Goal: Check status: Check status

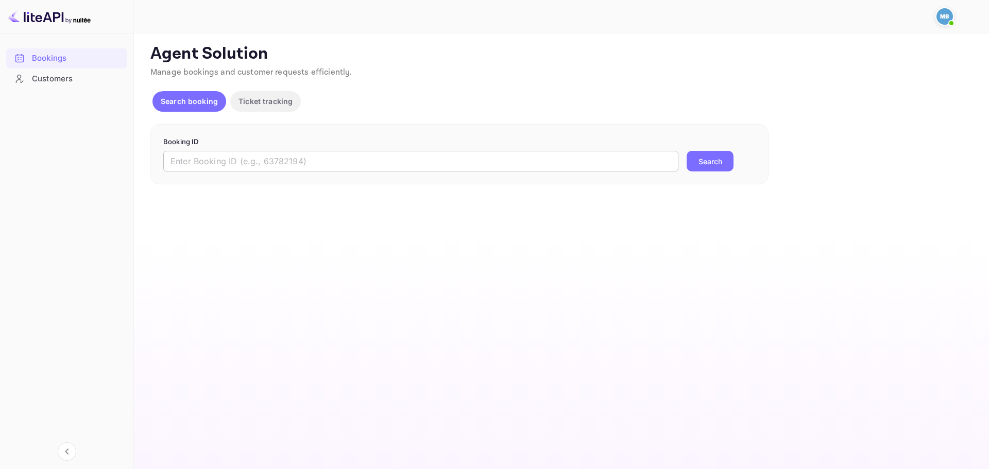
click at [288, 159] on input "text" at bounding box center [420, 161] width 515 height 21
paste input "9871156"
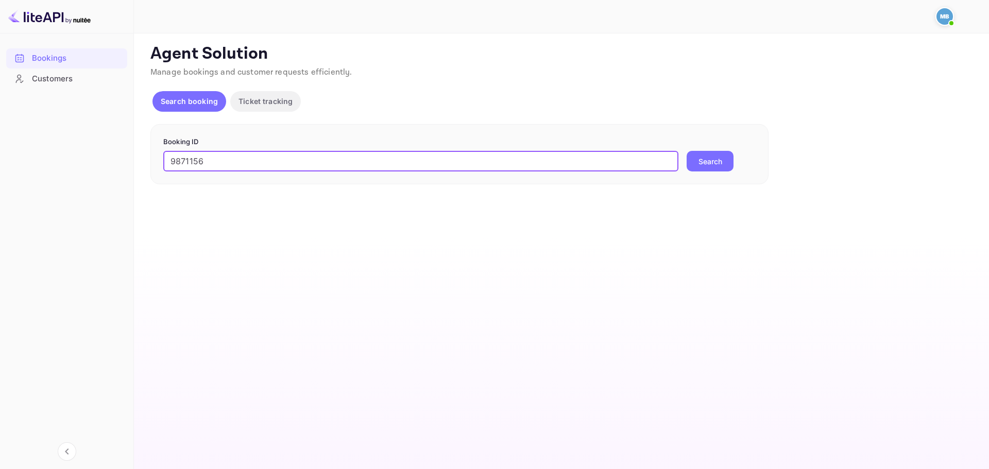
type input "9871156"
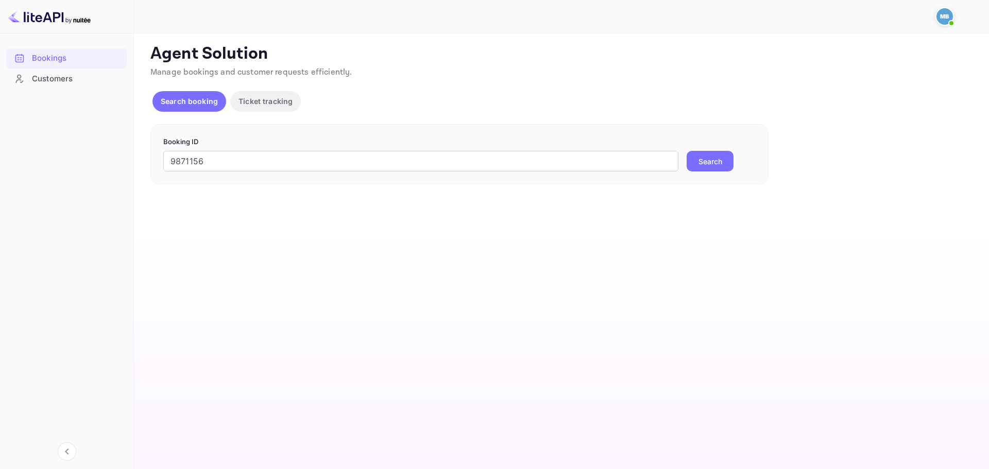
click at [712, 164] on button "Search" at bounding box center [710, 161] width 47 height 21
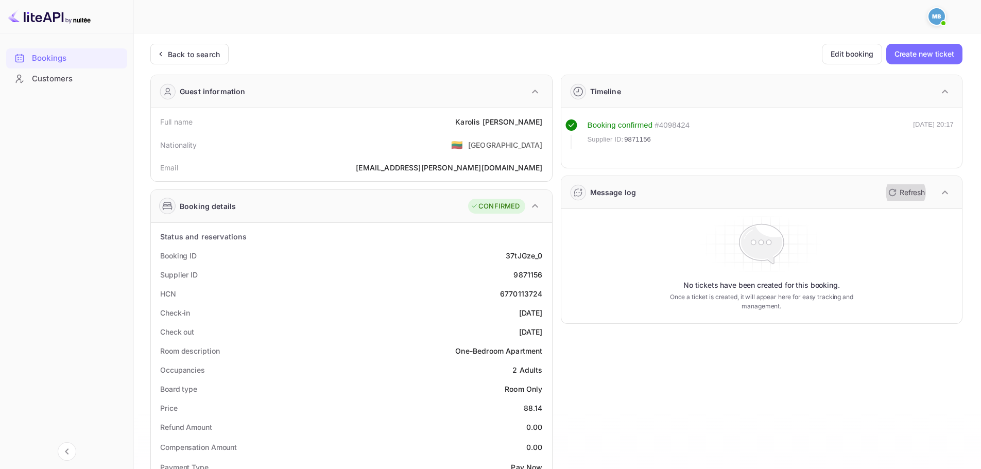
click at [902, 189] on p "Refresh" at bounding box center [912, 192] width 25 height 11
